Goal: Transaction & Acquisition: Purchase product/service

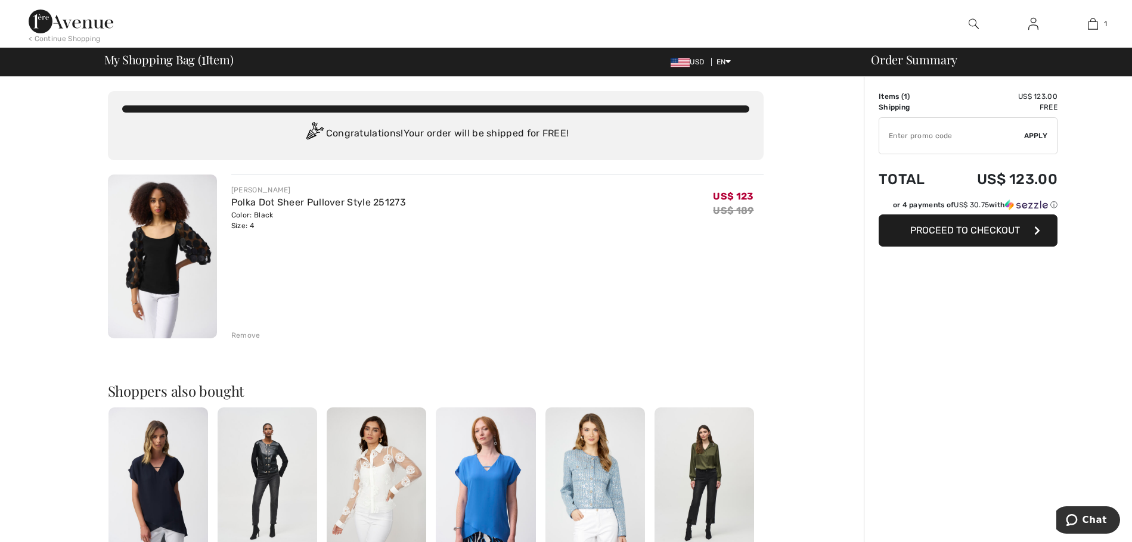
click at [241, 334] on div "Remove" at bounding box center [245, 335] width 29 height 11
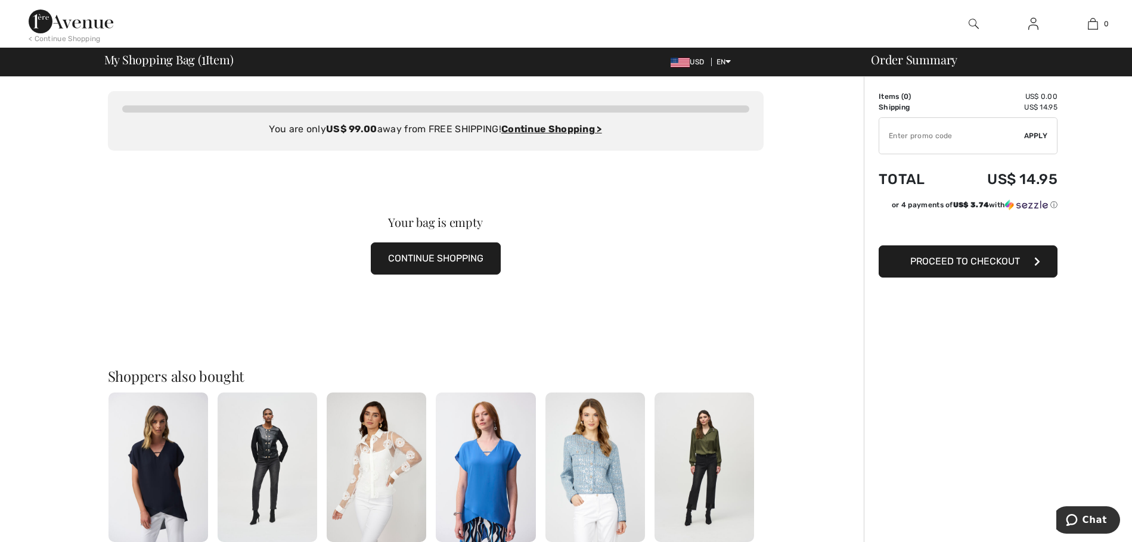
click at [72, 29] on img at bounding box center [71, 22] width 85 height 24
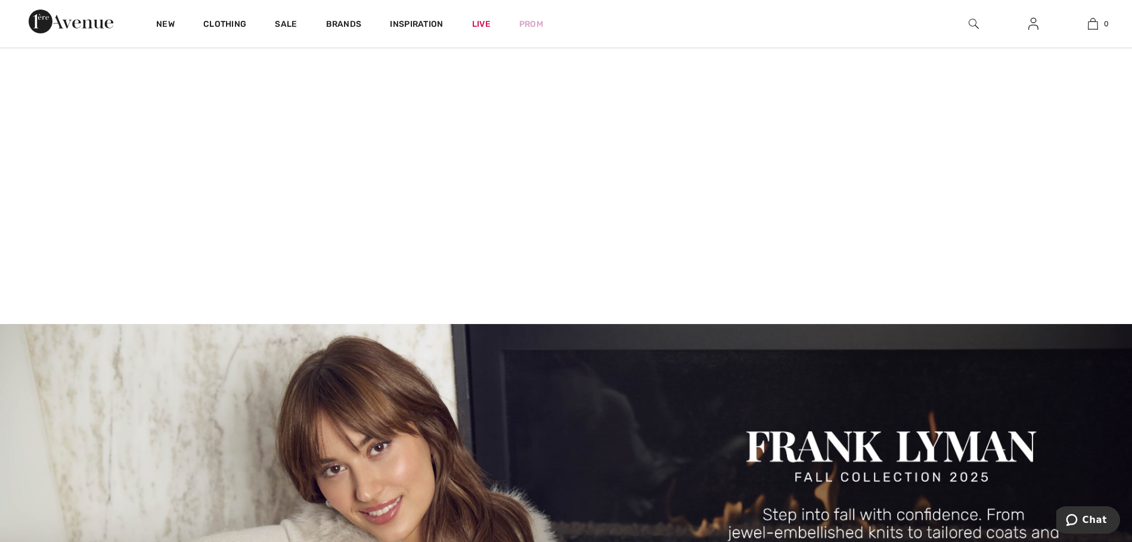
scroll to position [179, 0]
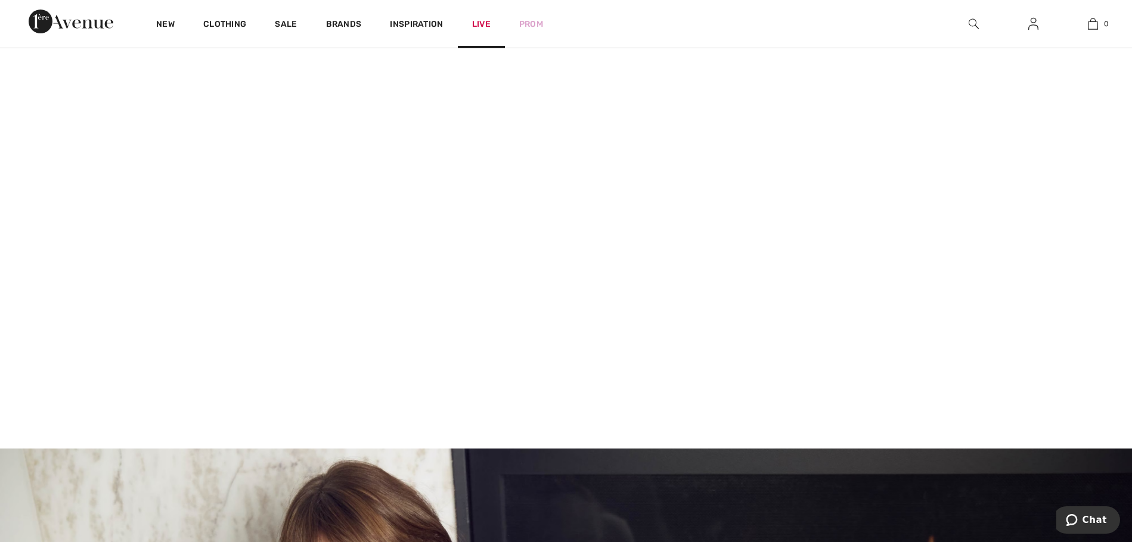
click at [480, 21] on link "Live" at bounding box center [481, 24] width 18 height 13
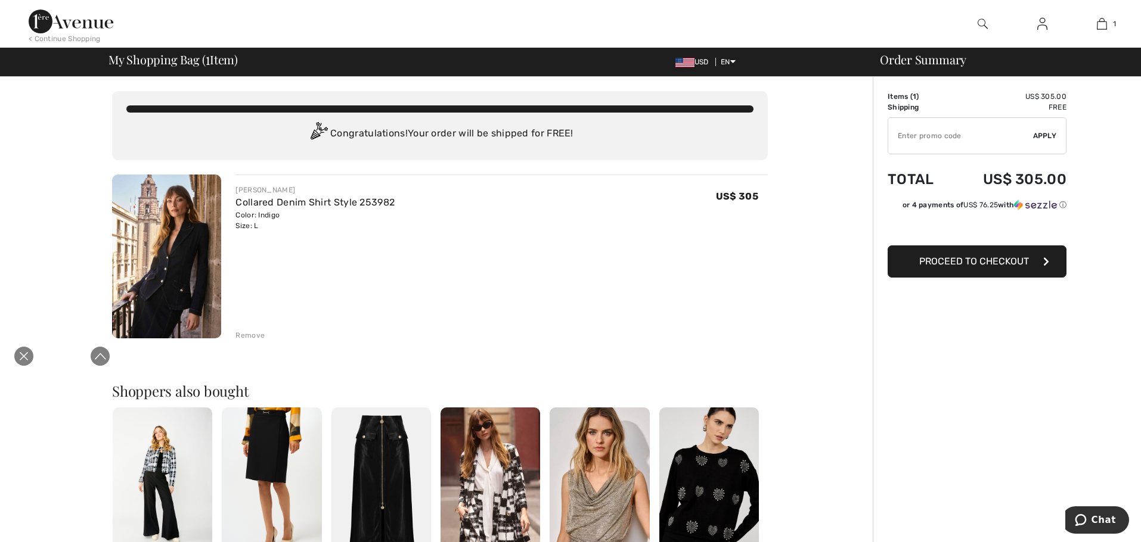
click at [948, 134] on input "TEXT" at bounding box center [960, 136] width 145 height 36
type input "LIVE10"
click at [1042, 133] on span "Apply" at bounding box center [1045, 136] width 24 height 11
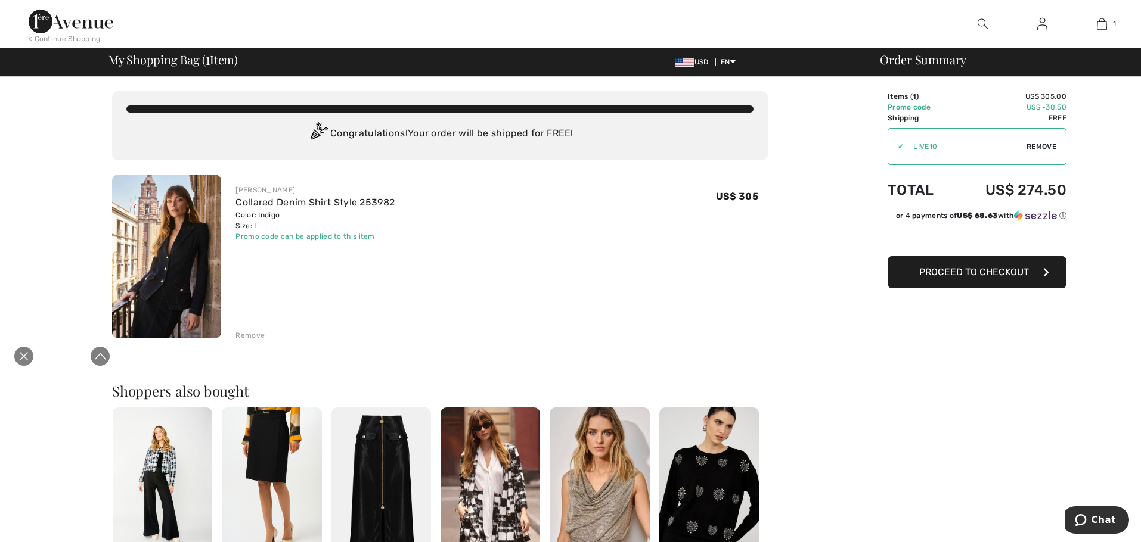
click at [71, 27] on img at bounding box center [71, 22] width 85 height 24
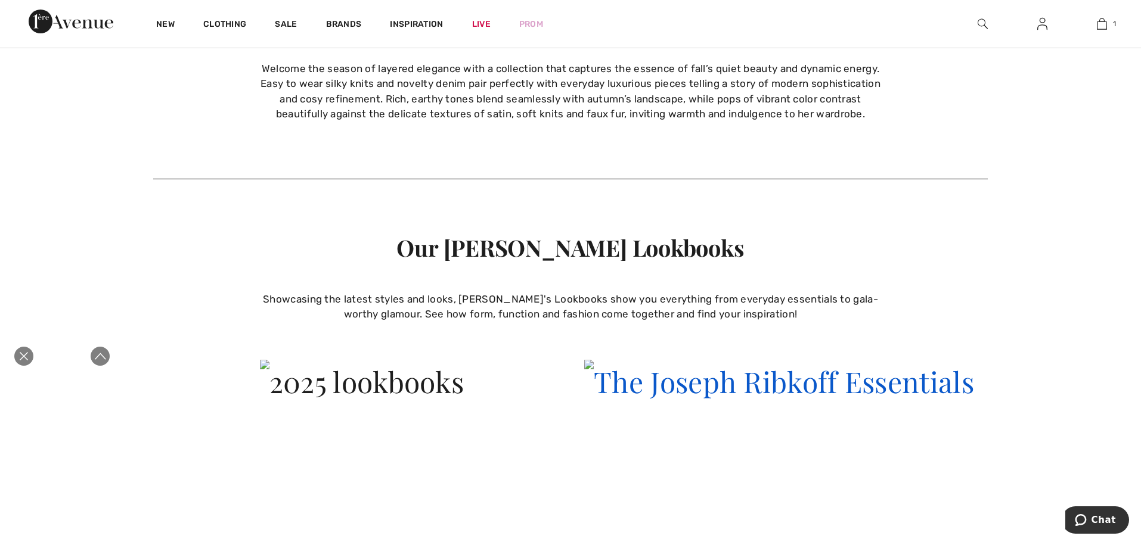
scroll to position [3278, 0]
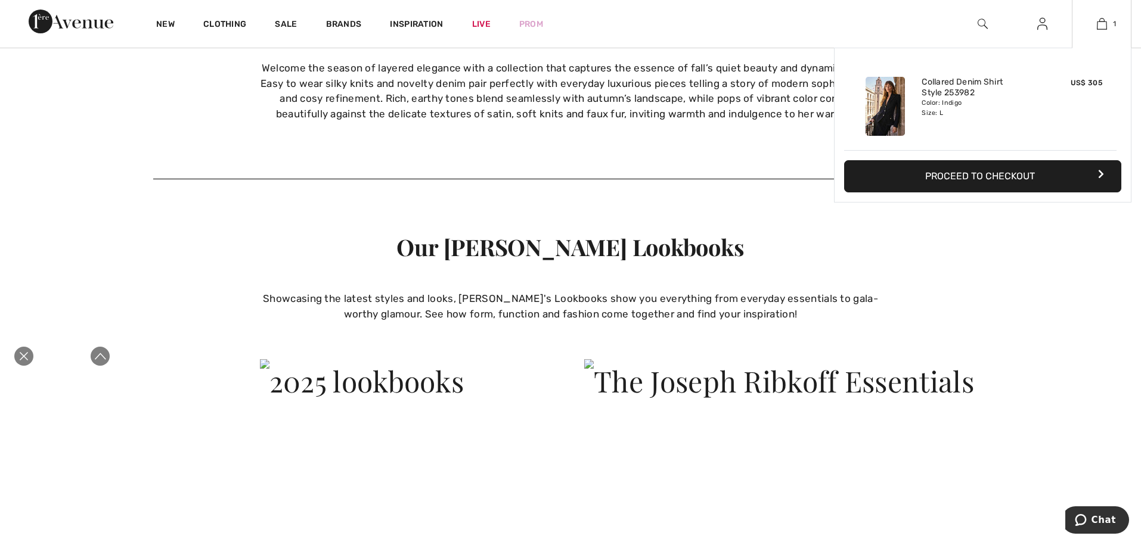
click at [1098, 15] on div "1 Added to Bag [PERSON_NAME] Collared Denim Shirt Style 253982 US$ 305 Color: I…" at bounding box center [1101, 24] width 60 height 48
click at [1021, 174] on button "Proceed to Checkout" at bounding box center [982, 176] width 277 height 32
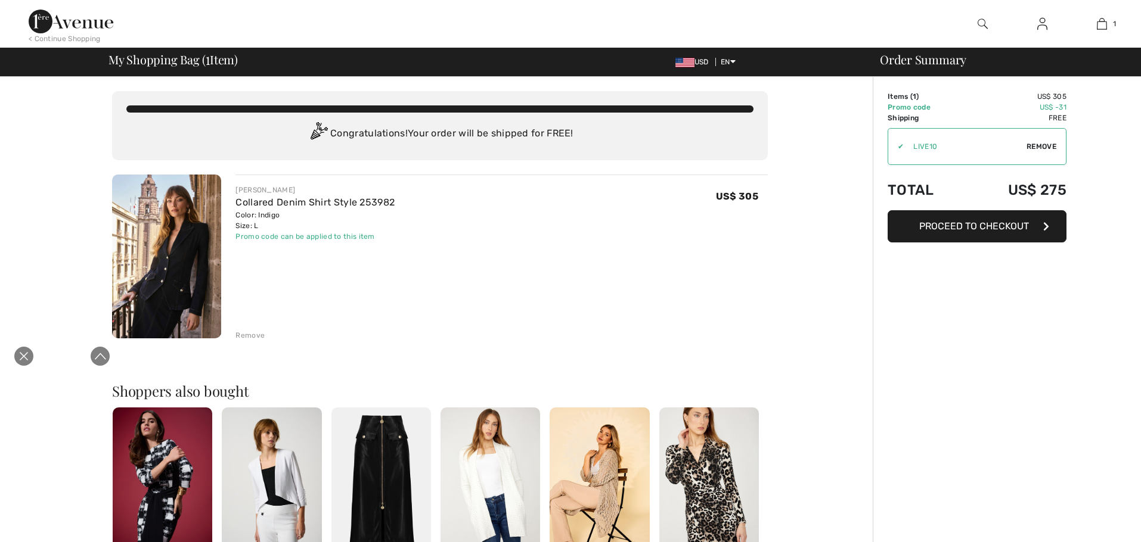
scroll to position [0, 0]
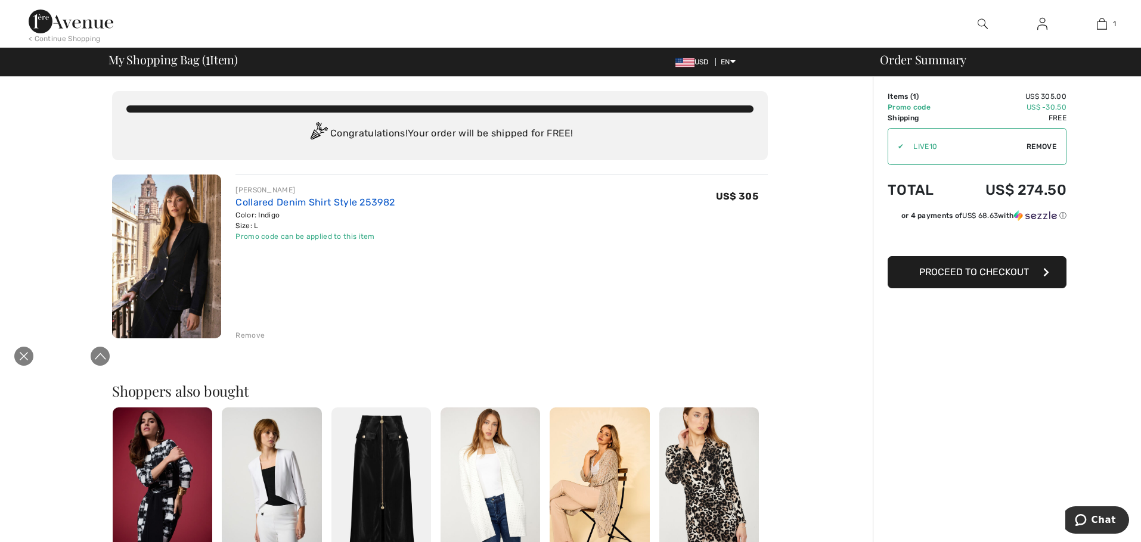
click at [333, 198] on link "Collared Denim Shirt Style 253982" at bounding box center [314, 202] width 159 height 11
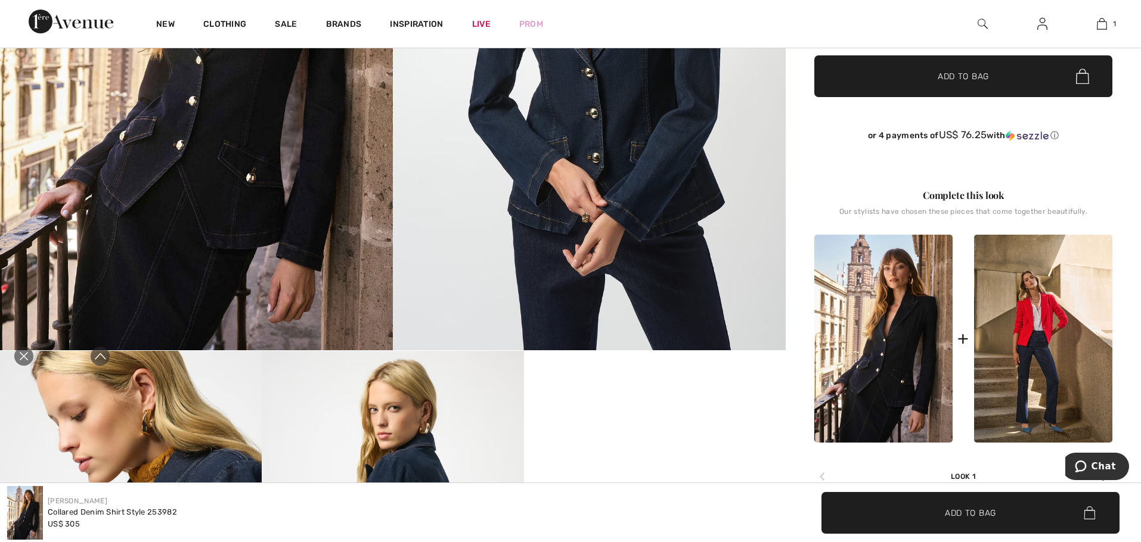
scroll to position [238, 0]
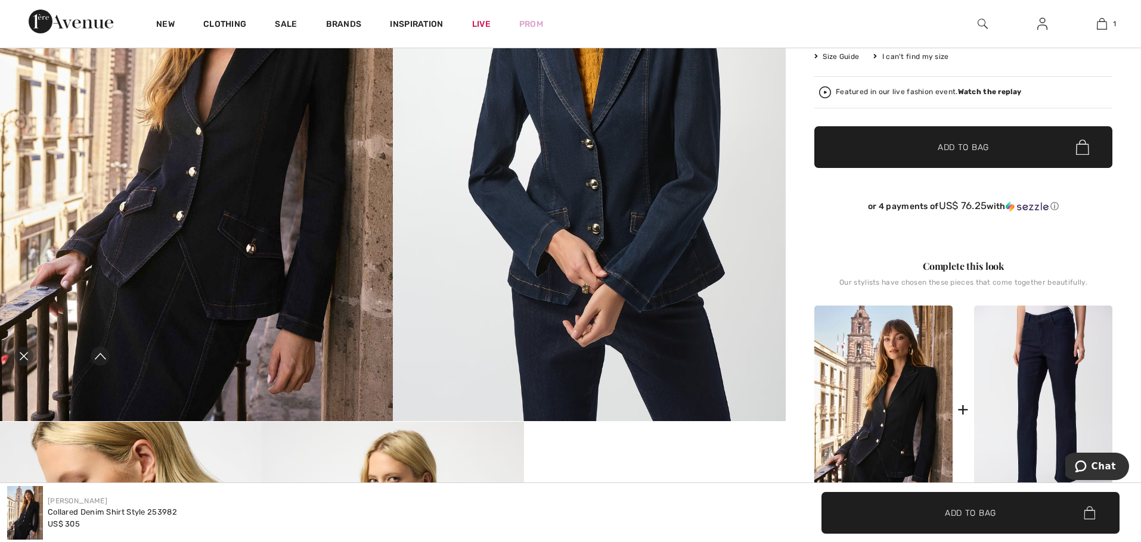
click at [1019, 361] on img at bounding box center [1043, 410] width 138 height 208
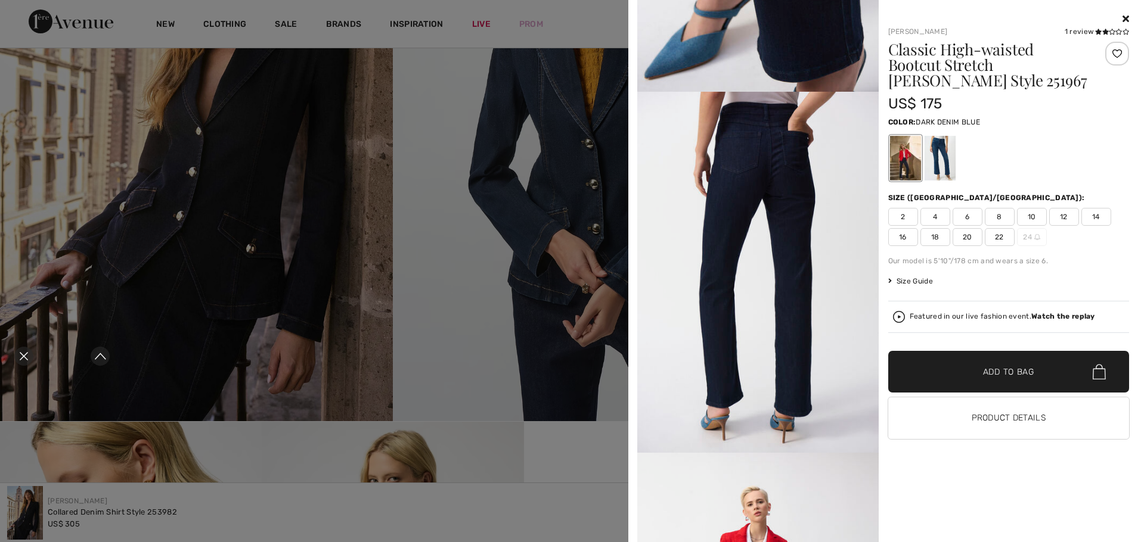
scroll to position [1132, 0]
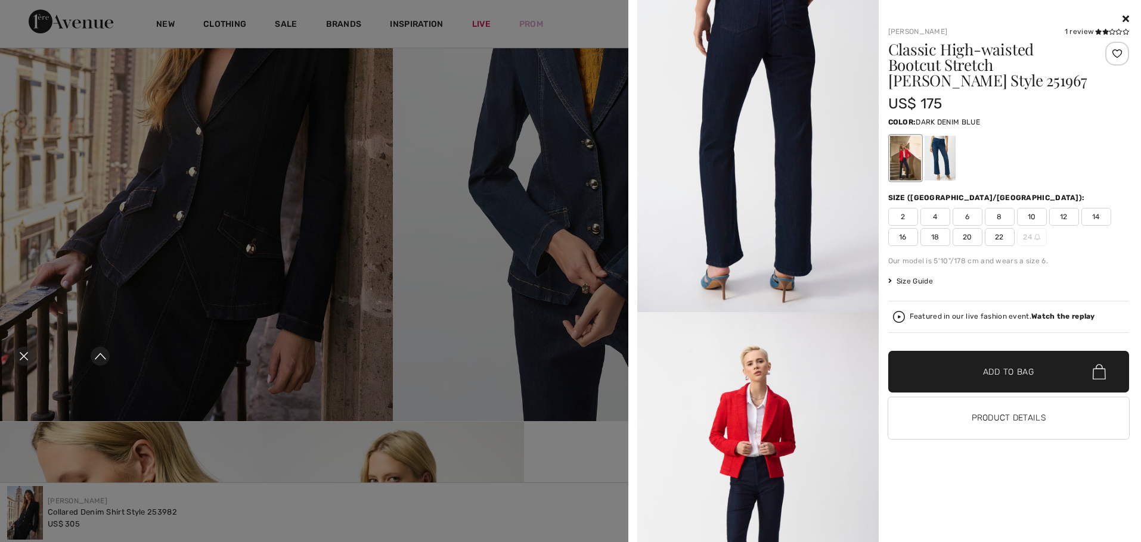
click at [1122, 19] on icon at bounding box center [1125, 19] width 7 height 10
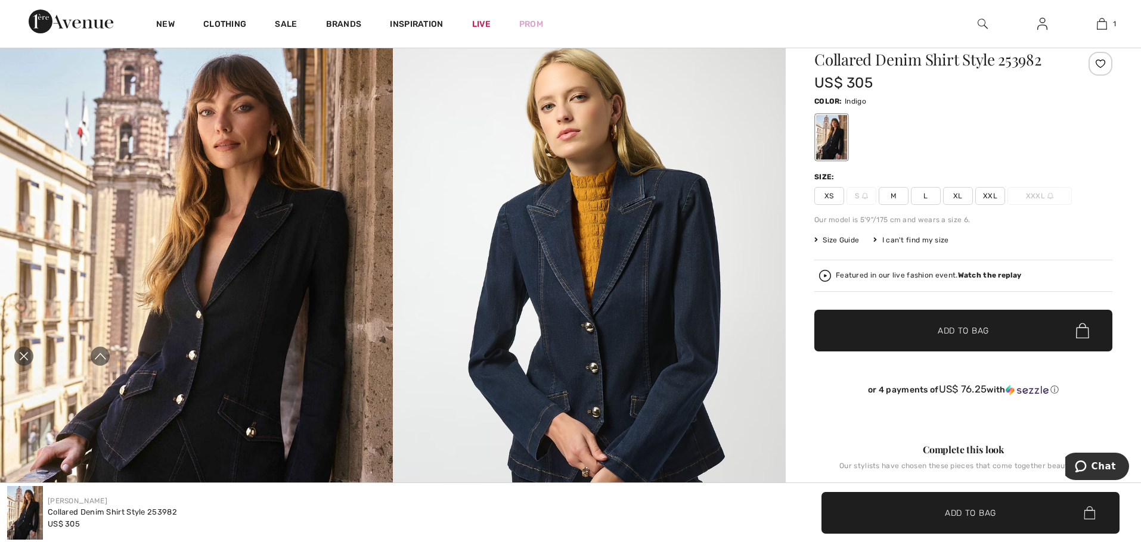
scroll to position [0, 0]
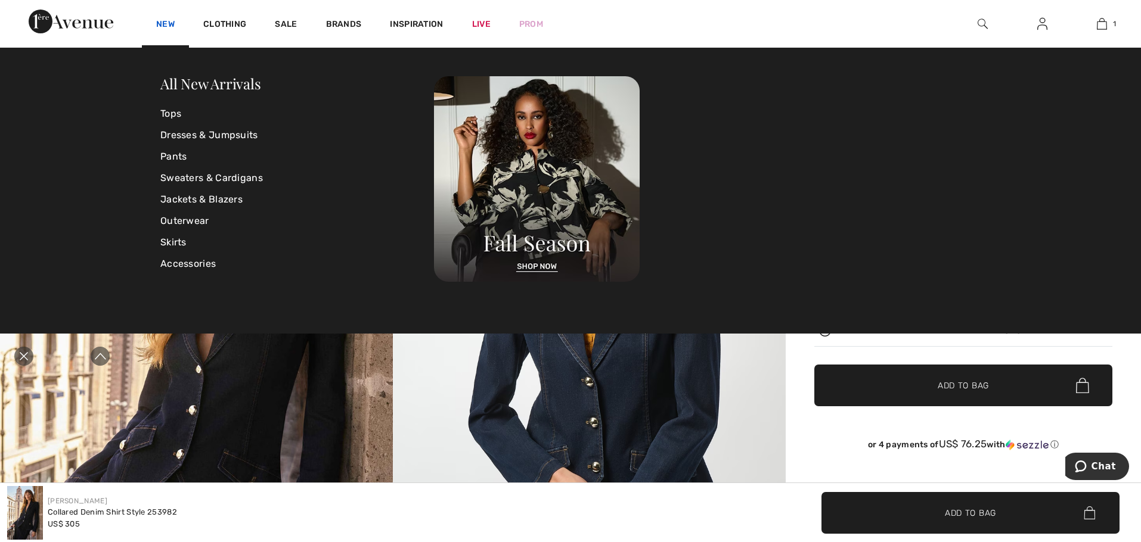
click at [162, 27] on link "New" at bounding box center [165, 25] width 18 height 13
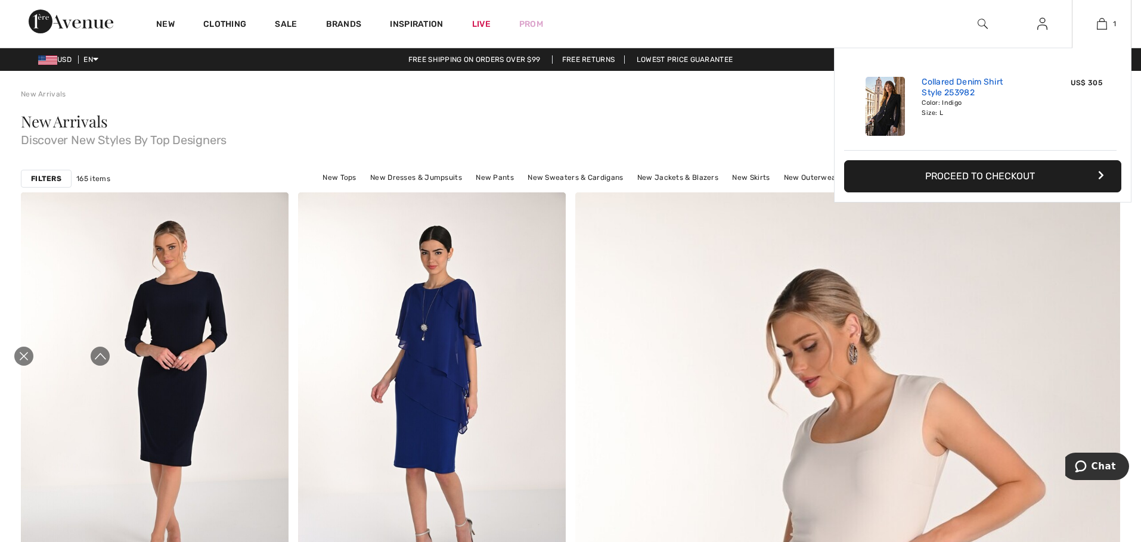
click at [966, 84] on link "Collared Denim Shirt Style 253982" at bounding box center [979, 87] width 117 height 21
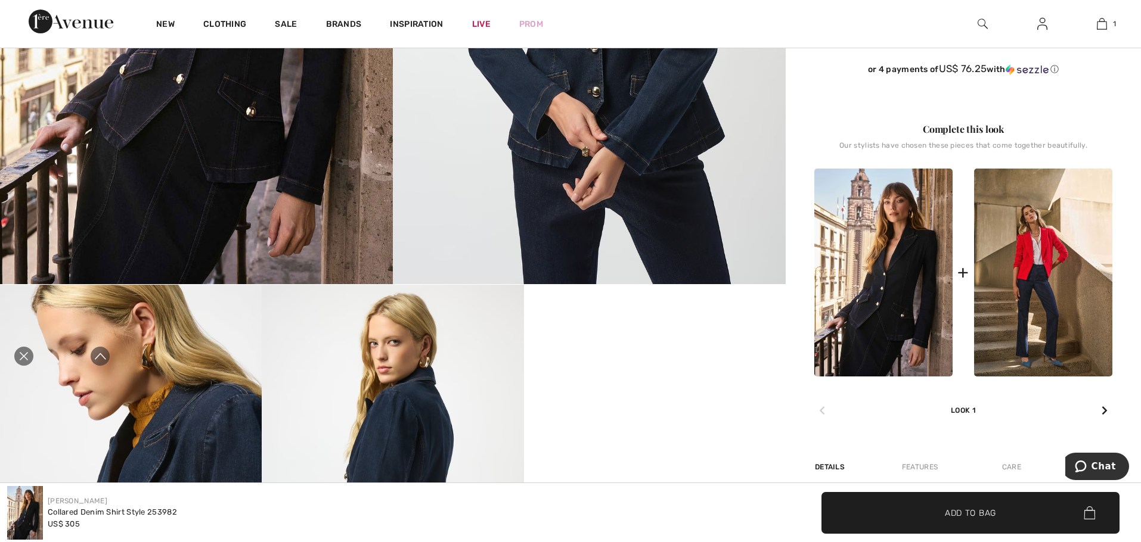
scroll to position [536, 0]
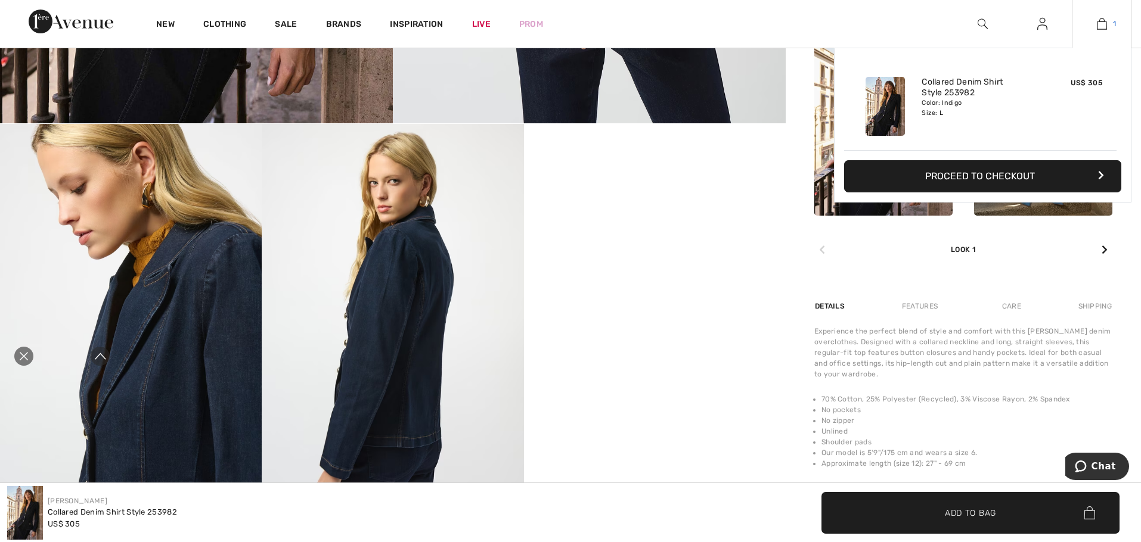
click at [1096, 18] on img at bounding box center [1101, 24] width 10 height 14
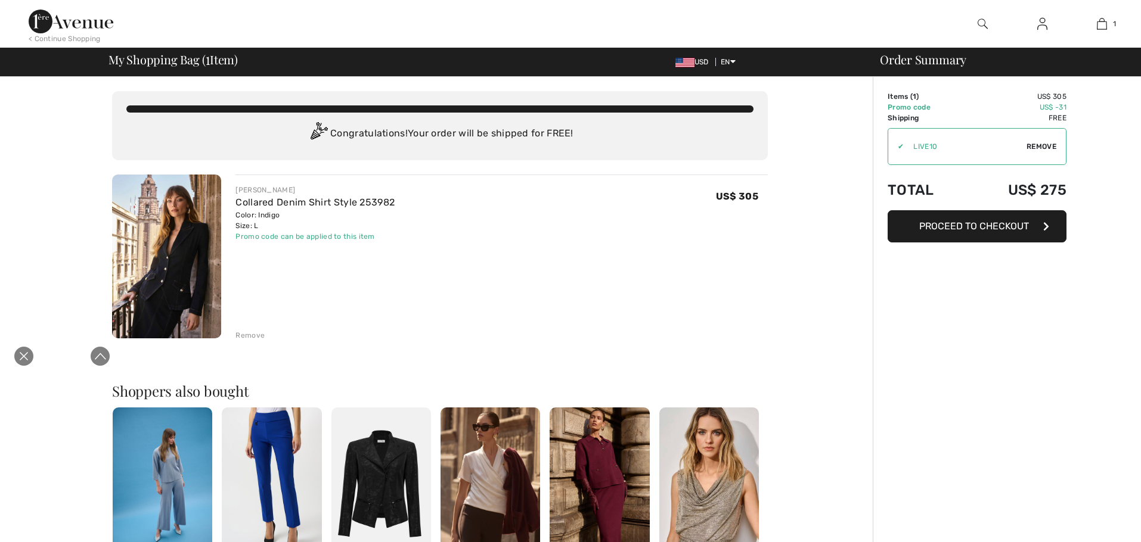
scroll to position [0, 0]
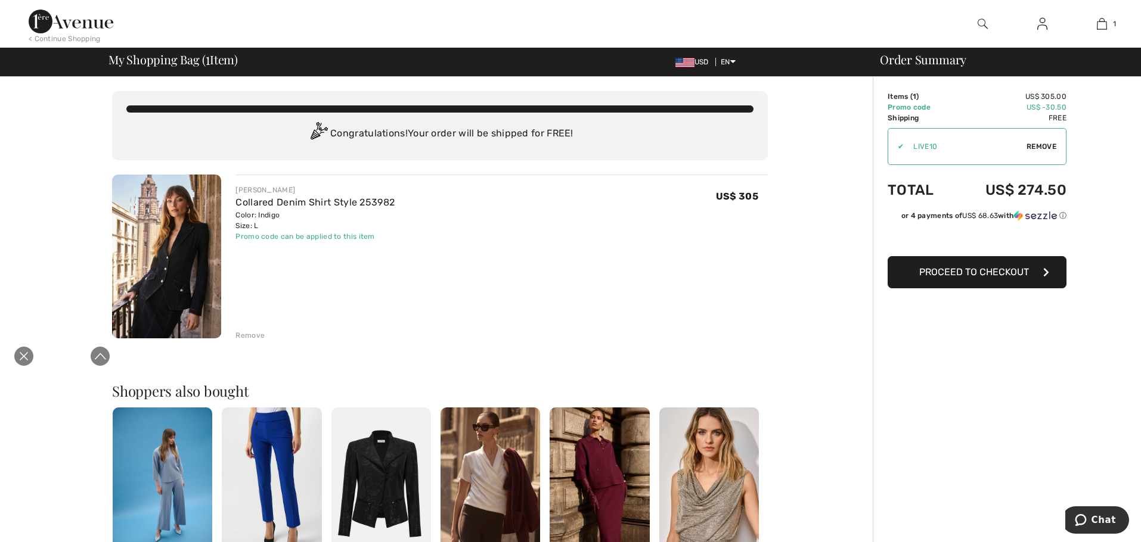
click at [250, 331] on div "Remove" at bounding box center [249, 335] width 29 height 11
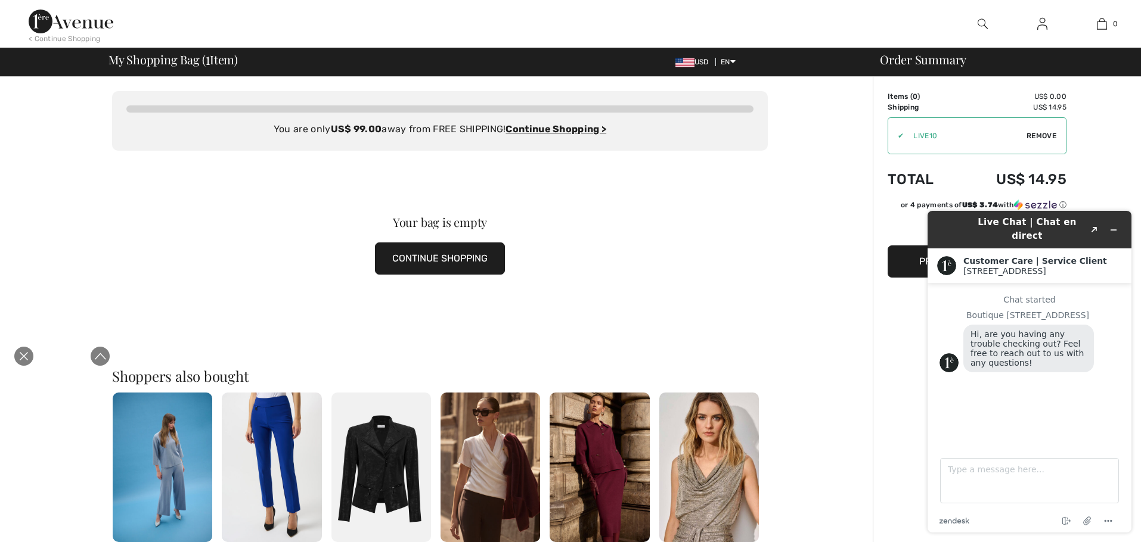
click at [85, 25] on img at bounding box center [71, 22] width 85 height 24
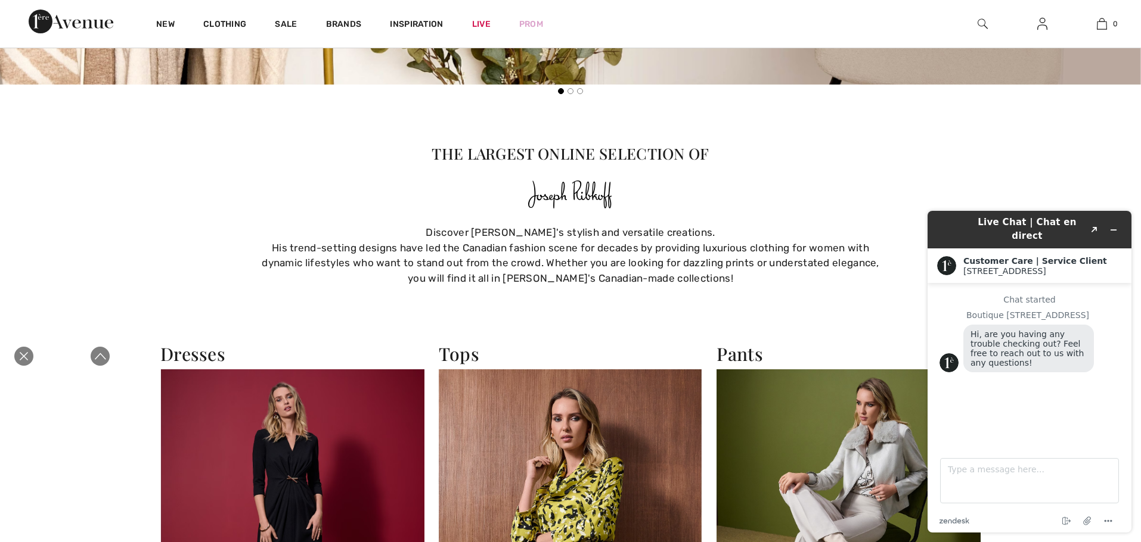
scroll to position [1251, 0]
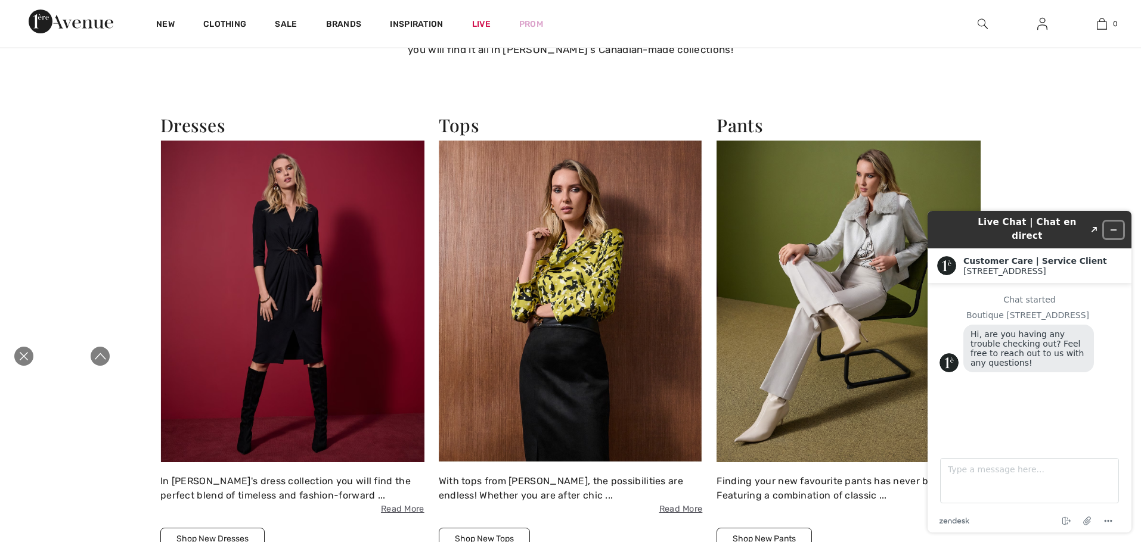
click at [1118, 225] on button "Minimize widget" at bounding box center [1113, 230] width 19 height 17
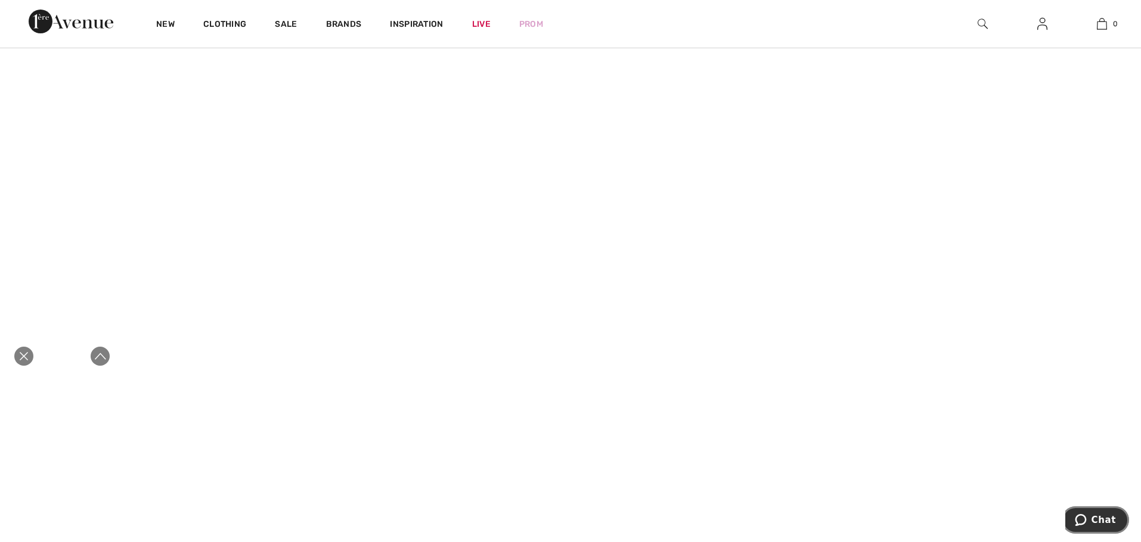
scroll to position [0, 0]
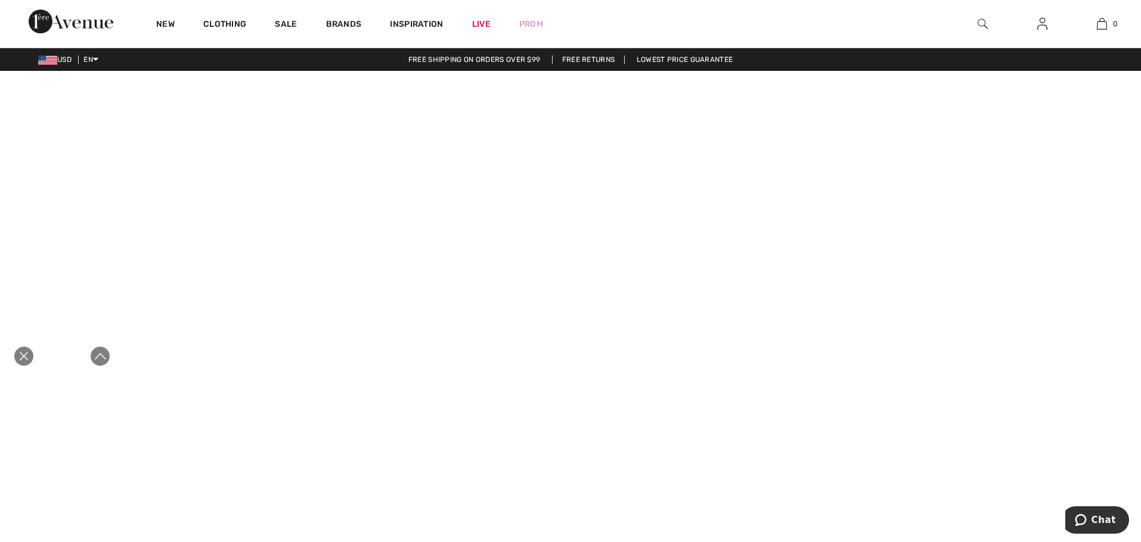
drag, startPoint x: 24, startPoint y: 354, endPoint x: 159, endPoint y: 353, distance: 134.1
click at [24, 354] on icon "Close live curation" at bounding box center [24, 356] width 14 height 14
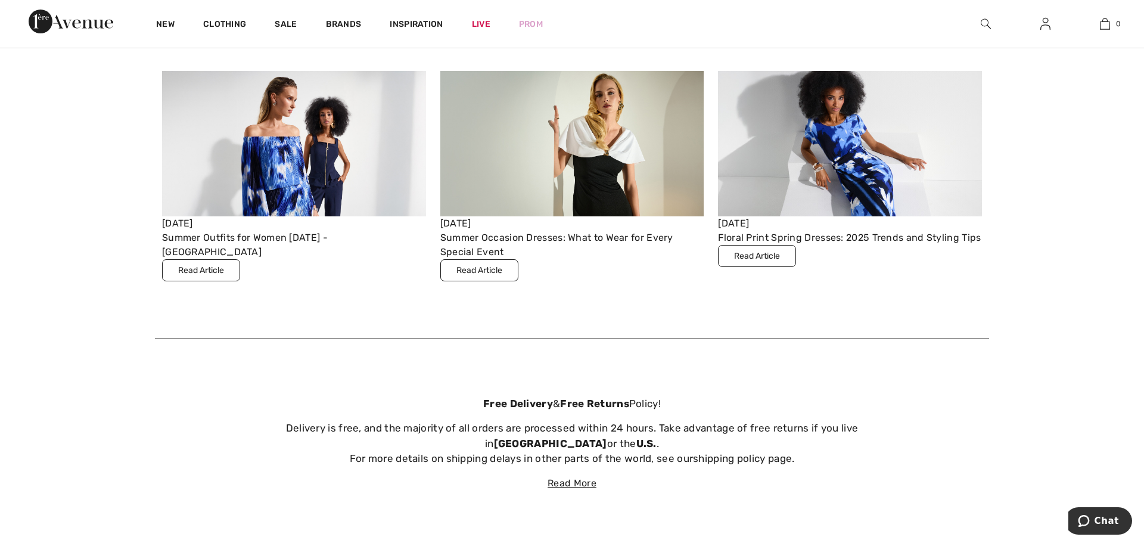
scroll to position [4434, 0]
